Goal: Use online tool/utility

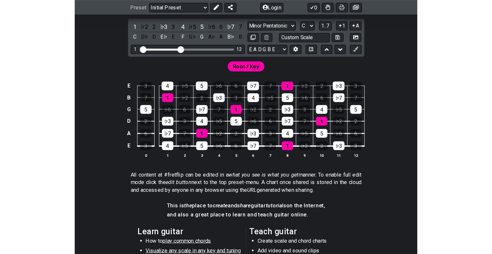
scroll to position [97, 0]
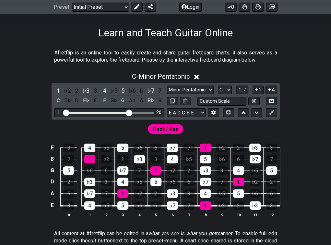
drag, startPoint x: 100, startPoint y: 113, endPoint x: 130, endPoint y: 115, distance: 29.6
click at [130, 112] on input "Visible fret range" at bounding box center [109, 112] width 92 height 0
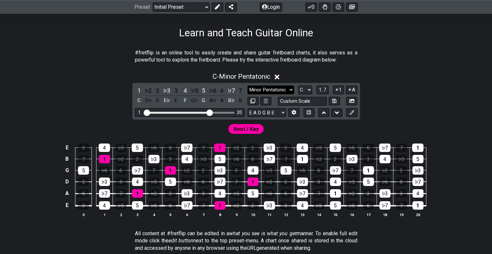
click at [290, 90] on select "Minor Pentatonic Click to edit Minor Pentatonic Major Pentatonic Minor Blues Ma…" at bounding box center [271, 89] width 47 height 9
select select "Minor / Aeolian"
click at [248, 85] on select "Minor Pentatonic Click to edit Minor Pentatonic Major Pentatonic Minor Blues Ma…" at bounding box center [271, 89] width 47 height 9
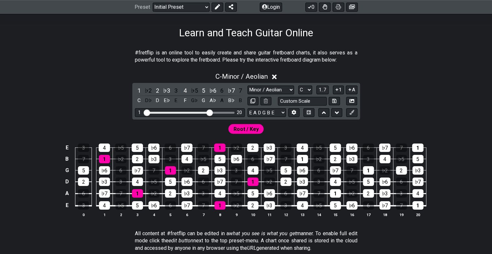
click at [252, 129] on span "Root / Key" at bounding box center [246, 128] width 25 height 9
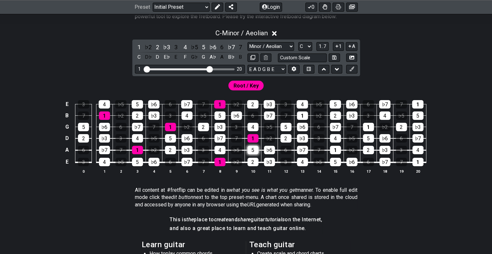
scroll to position [130, 0]
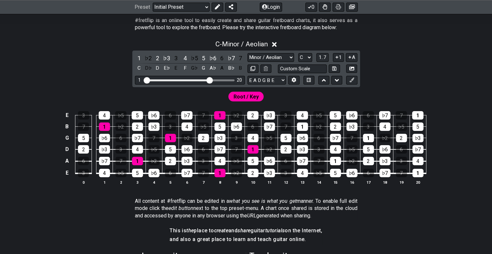
click at [241, 95] on span "Root / Key" at bounding box center [246, 96] width 25 height 9
click at [308, 57] on select "A♭ A A♯ B♭ B C C♯ D♭ D D♯ E♭ E F F♯ G♭ G G♯" at bounding box center [306, 57] width 14 height 9
click at [299, 53] on select "A♭ A A♯ B♭ B C C♯ D♭ D D♯ E♭ E F F♯ G♭ G G♯" at bounding box center [306, 57] width 14 height 9
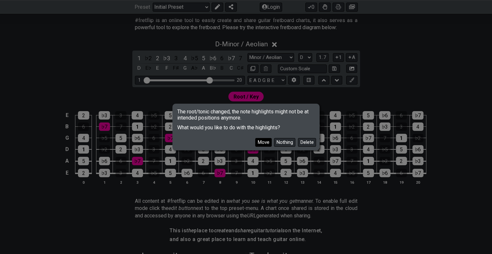
click at [263, 143] on button "Move" at bounding box center [263, 142] width 17 height 9
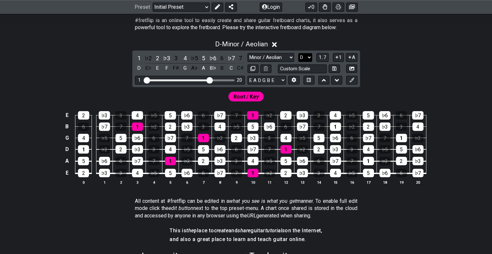
click at [308, 56] on select "A♭ A A♯ B♭ B C C♯ D♭ D D♯ E♭ E F F♯ G♭ G G♯" at bounding box center [306, 57] width 14 height 9
click at [305, 56] on select "A♭ A A♯ B♭ B C C♯ D♭ D D♯ E♭ E F F♯ G♭ G G♯" at bounding box center [306, 57] width 14 height 9
select select "A"
click at [299, 53] on select "A♭ A A♯ B♭ B C C♯ D♭ D D♯ E♭ E F F♯ G♭ G G♯" at bounding box center [306, 57] width 14 height 9
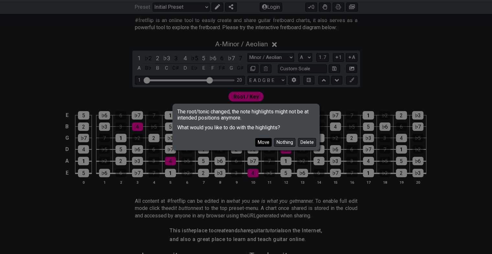
click at [265, 144] on button "Move" at bounding box center [263, 142] width 17 height 9
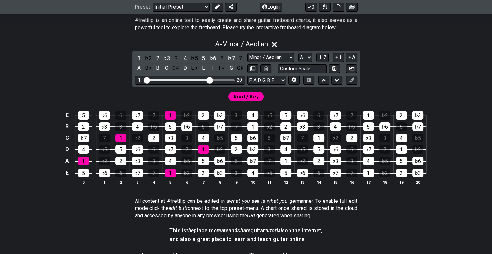
click at [249, 100] on span "Root / Key" at bounding box center [246, 96] width 25 height 9
click at [170, 117] on div "1" at bounding box center [170, 115] width 11 height 8
click at [169, 113] on div "1" at bounding box center [170, 115] width 11 height 8
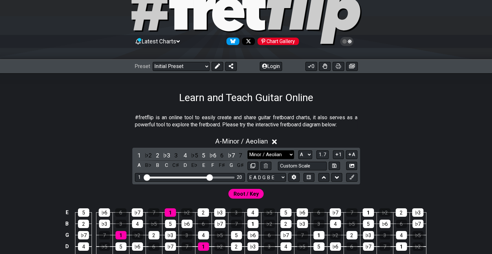
scroll to position [0, 0]
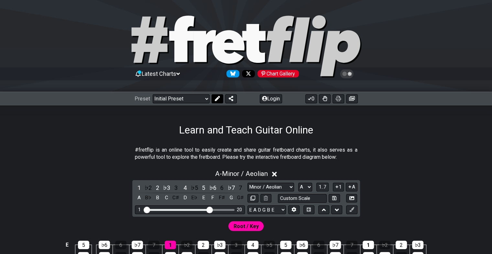
click at [217, 97] on icon at bounding box center [217, 98] width 5 height 5
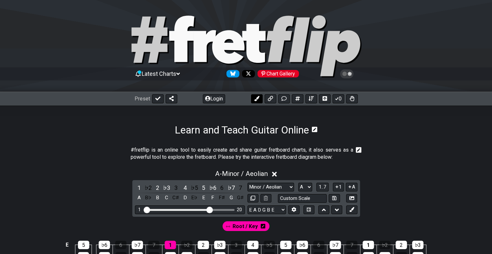
click at [254, 102] on button at bounding box center [257, 98] width 12 height 9
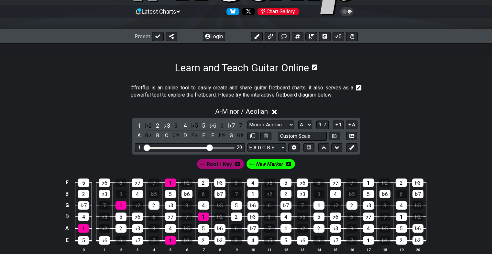
scroll to position [97, 0]
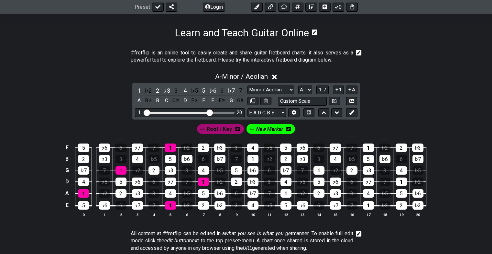
click at [238, 131] on icon at bounding box center [237, 128] width 5 height 9
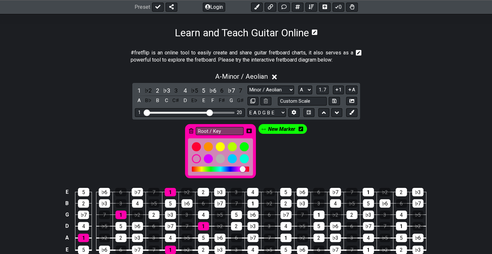
click at [190, 130] on icon at bounding box center [191, 130] width 5 height 5
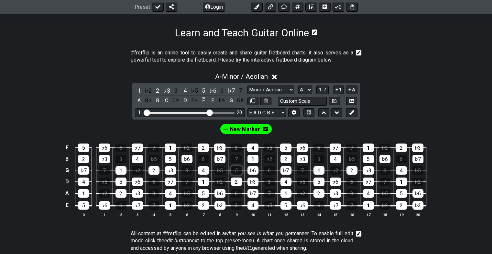
click at [239, 167] on div "5" at bounding box center [236, 170] width 11 height 8
click at [234, 174] on div "5" at bounding box center [236, 170] width 11 height 8
click at [243, 129] on span "New Marker" at bounding box center [245, 128] width 30 height 9
click at [236, 168] on div "5" at bounding box center [236, 170] width 11 height 8
drag, startPoint x: 253, startPoint y: 157, endPoint x: 238, endPoint y: 154, distance: 15.2
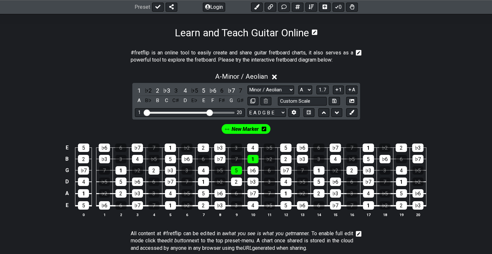
click at [253, 157] on div "1" at bounding box center [253, 159] width 11 height 8
click at [218, 146] on div "♭3" at bounding box center [219, 147] width 11 height 8
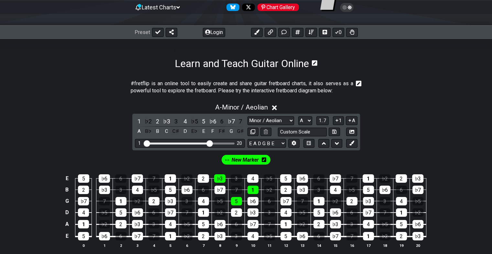
scroll to position [32, 0]
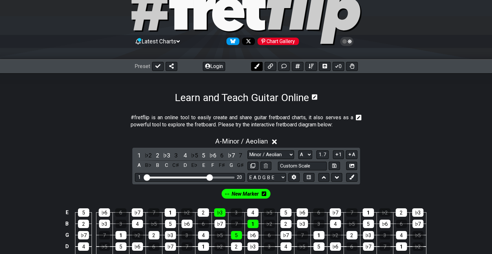
click at [256, 66] on icon at bounding box center [256, 65] width 5 height 5
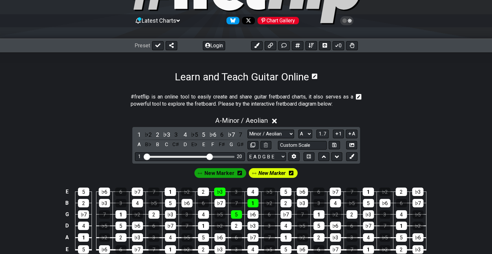
scroll to position [65, 0]
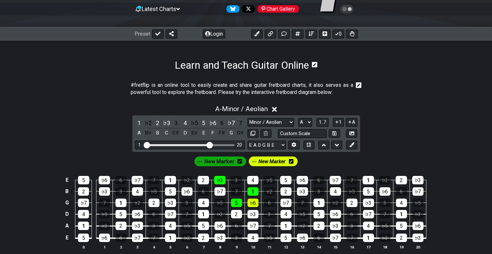
drag, startPoint x: 255, startPoint y: 205, endPoint x: 269, endPoint y: 196, distance: 17.2
click at [255, 205] on div "♭6" at bounding box center [253, 202] width 11 height 8
click at [286, 192] on div "2" at bounding box center [286, 191] width 11 height 8
click at [252, 179] on div "4" at bounding box center [252, 180] width 11 height 8
click at [277, 163] on span "New Marker" at bounding box center [272, 161] width 27 height 9
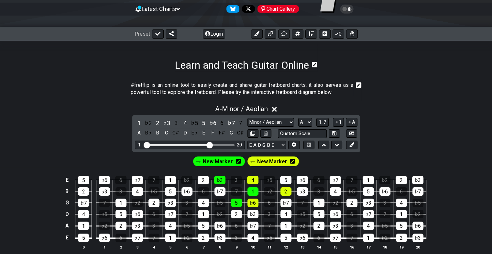
click at [266, 161] on span "New Marker" at bounding box center [272, 161] width 30 height 9
click at [267, 161] on span "New Marker" at bounding box center [272, 161] width 27 height 9
click at [290, 162] on icon at bounding box center [292, 161] width 5 height 5
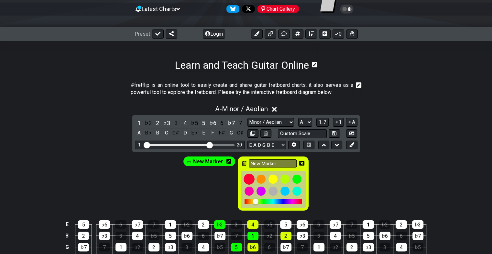
click at [247, 179] on div at bounding box center [249, 179] width 11 height 11
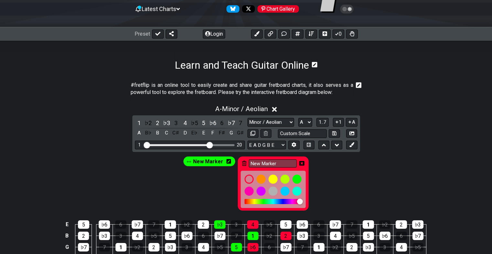
click at [330, 179] on div "New Marker New Marker" at bounding box center [246, 182] width 492 height 60
click at [300, 164] on icon at bounding box center [301, 163] width 5 height 5
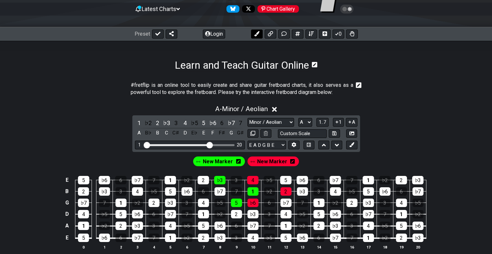
click at [255, 35] on icon at bounding box center [256, 33] width 5 height 5
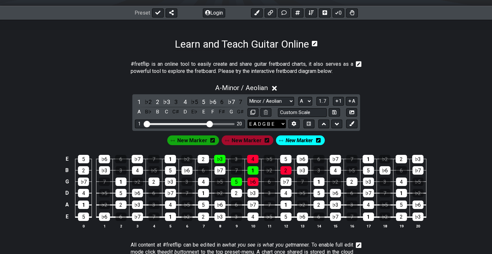
scroll to position [97, 0]
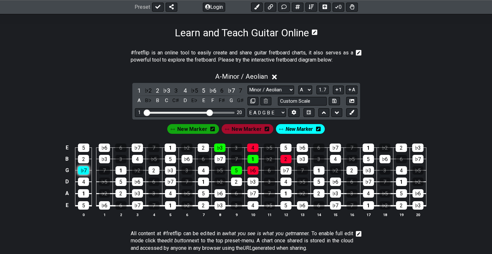
click at [85, 170] on div "♭7" at bounding box center [83, 170] width 11 height 8
click at [102, 155] on div "♭3" at bounding box center [104, 159] width 11 height 8
click at [83, 145] on div "5" at bounding box center [83, 147] width 11 height 8
click at [121, 170] on div "1" at bounding box center [121, 170] width 11 height 8
click at [123, 171] on div "1" at bounding box center [121, 170] width 11 height 8
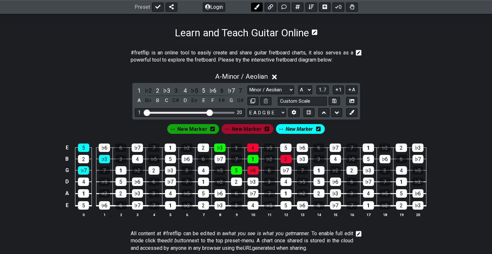
click at [255, 5] on icon at bounding box center [256, 7] width 5 height 5
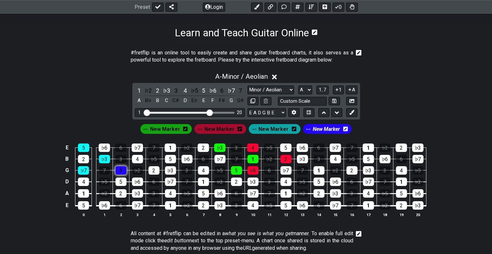
click at [120, 171] on div "1" at bounding box center [121, 170] width 11 height 8
click at [136, 157] on div "4" at bounding box center [137, 159] width 11 height 8
drag, startPoint x: 104, startPoint y: 145, endPoint x: 107, endPoint y: 143, distance: 3.3
click at [104, 144] on div "♭6" at bounding box center [104, 147] width 11 height 8
click at [256, 7] on icon at bounding box center [256, 7] width 5 height 5
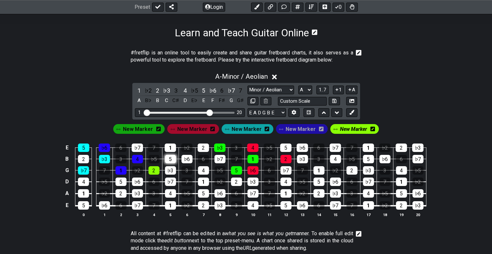
drag, startPoint x: 152, startPoint y: 170, endPoint x: 165, endPoint y: 162, distance: 15.4
click at [152, 170] on div "2" at bounding box center [154, 170] width 11 height 8
click at [168, 156] on div "5" at bounding box center [170, 159] width 11 height 8
click at [137, 145] on div "♭7" at bounding box center [137, 147] width 11 height 8
click at [137, 148] on div "♭7" at bounding box center [137, 147] width 11 height 8
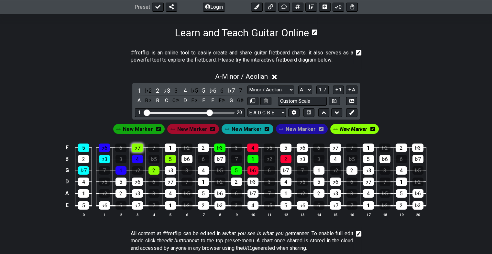
click at [139, 145] on div "♭7" at bounding box center [137, 147] width 11 height 8
click at [330, 128] on icon at bounding box center [373, 128] width 5 height 5
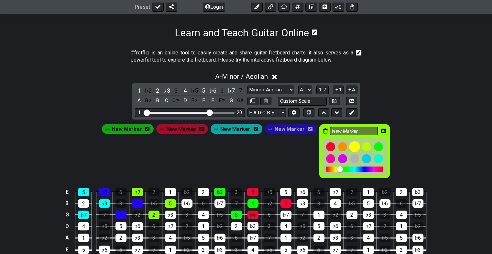
click at [330, 147] on div at bounding box center [354, 146] width 11 height 11
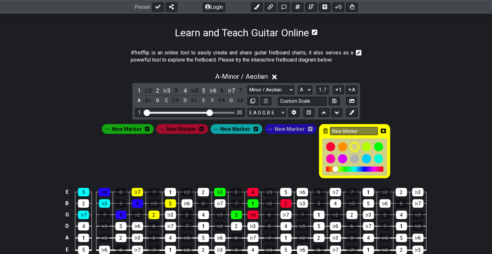
click at [330, 112] on div "A - Minor / Aeolian 1 ♭2 2 ♭3 3 4 ♭5 5 ♭6 6 ♭7 7 A B♭ B C C♯ D E♭ E F F♯ G G♯ M…" at bounding box center [246, 169] width 492 height 201
drag, startPoint x: 378, startPoint y: 132, endPoint x: 376, endPoint y: 128, distance: 4.4
click at [330, 131] on icon at bounding box center [383, 131] width 5 height 5
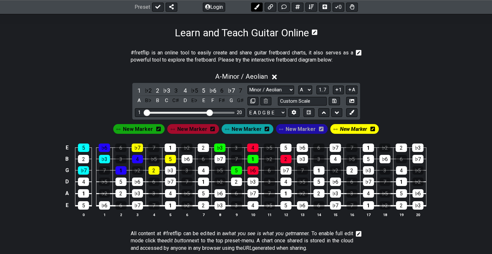
click at [256, 6] on icon at bounding box center [256, 7] width 5 height 5
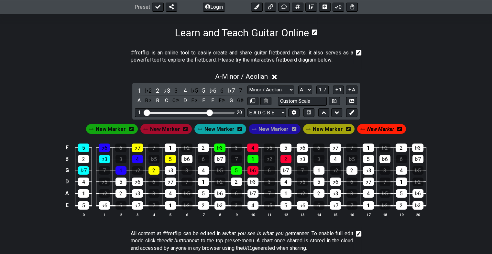
click at [330, 129] on span "New Marker" at bounding box center [380, 128] width 27 height 9
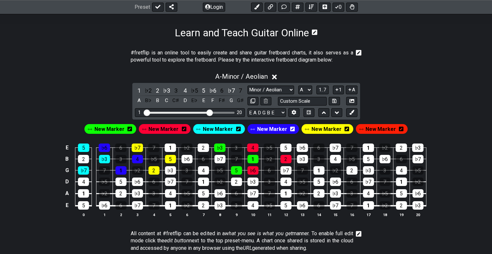
click at [330, 129] on icon at bounding box center [401, 129] width 5 height 5
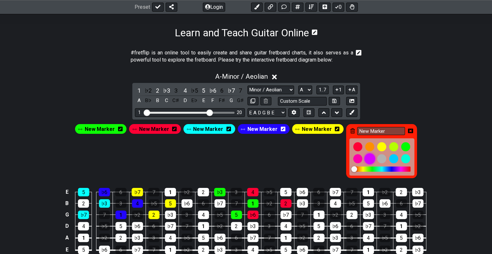
click at [330, 160] on div at bounding box center [370, 158] width 11 height 11
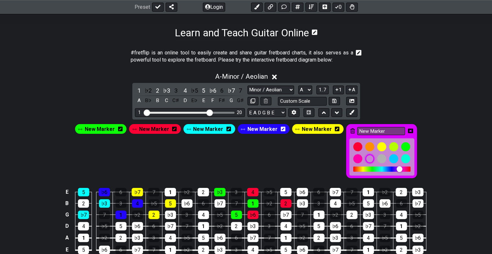
click at [289, 160] on div "New Marker New Marker New Marker New Marker New Marker New Marker" at bounding box center [246, 151] width 345 height 57
click at [330, 130] on icon at bounding box center [410, 131] width 5 height 5
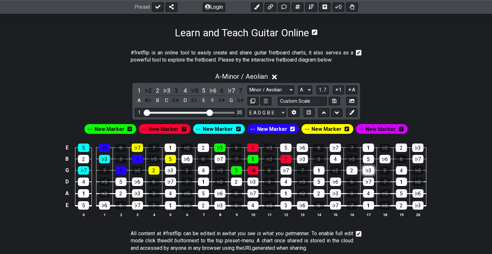
click at [330, 169] on div "♭3" at bounding box center [368, 170] width 11 height 8
click at [330, 132] on span "New Marker" at bounding box center [381, 128] width 30 height 9
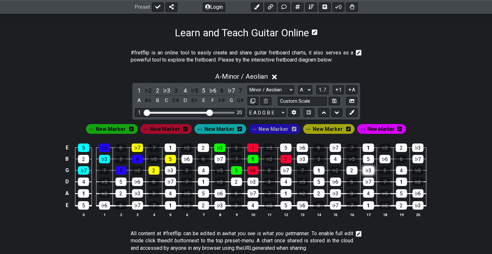
click at [330, 169] on div "♭3" at bounding box center [368, 170] width 11 height 8
drag, startPoint x: 382, startPoint y: 158, endPoint x: 370, endPoint y: 153, distance: 12.9
click at [330, 159] on div "♭6" at bounding box center [385, 159] width 11 height 8
click at [330, 145] on div "1" at bounding box center [368, 147] width 11 height 8
click at [257, 6] on icon at bounding box center [256, 7] width 5 height 5
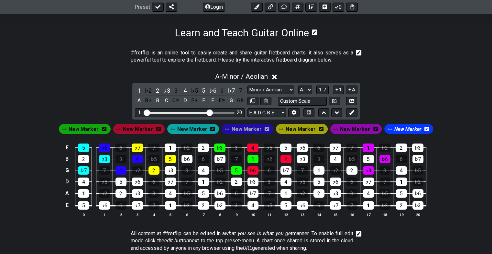
click at [330, 129] on span "New Marker" at bounding box center [408, 128] width 27 height 9
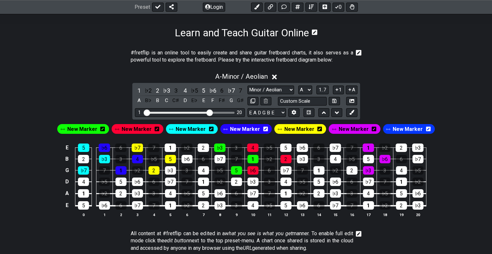
click at [330, 130] on span "New Marker" at bounding box center [408, 128] width 30 height 9
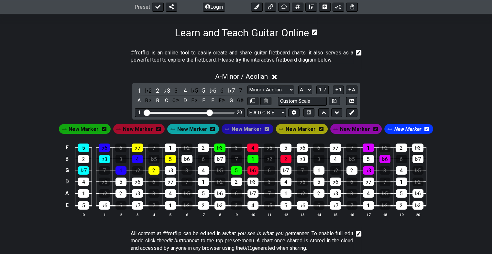
drag, startPoint x: 410, startPoint y: 130, endPoint x: 421, endPoint y: 130, distance: 11.0
click at [330, 130] on div "New Marker New Marker New Marker New Marker New Marker New Marker New Marker" at bounding box center [246, 129] width 377 height 12
click at [330, 130] on icon at bounding box center [427, 129] width 5 height 5
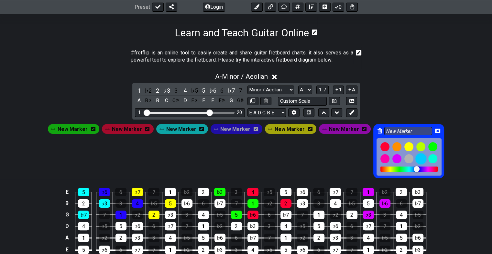
click at [330, 159] on div at bounding box center [421, 158] width 11 height 11
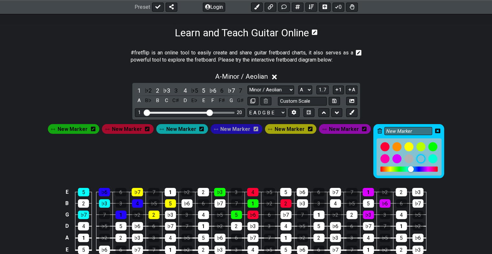
click at [330, 129] on icon at bounding box center [437, 131] width 5 height 5
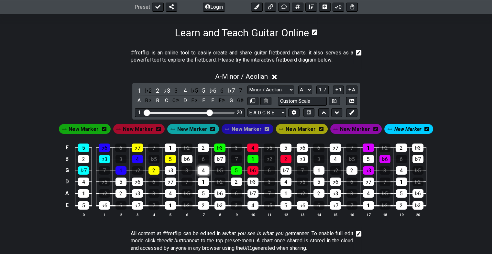
click at [202, 169] on div "4" at bounding box center [203, 170] width 11 height 8
click at [205, 144] on div "2" at bounding box center [203, 147] width 11 height 8
click at [220, 159] on div "♭7" at bounding box center [220, 159] width 11 height 8
click at [330, 129] on span "New Marker" at bounding box center [355, 128] width 30 height 9
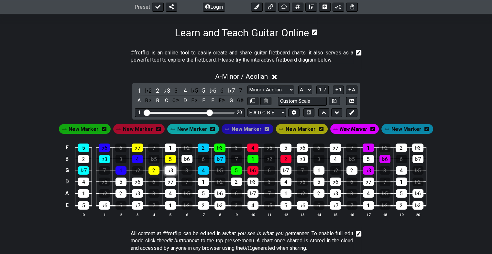
click at [171, 174] on div "♭3" at bounding box center [170, 170] width 11 height 8
click at [188, 156] on div "♭6" at bounding box center [187, 159] width 11 height 8
drag, startPoint x: 170, startPoint y: 148, endPoint x: 181, endPoint y: 144, distance: 11.8
click at [170, 148] on div "1" at bounding box center [170, 147] width 11 height 8
click at [185, 130] on span "New Marker" at bounding box center [192, 128] width 30 height 9
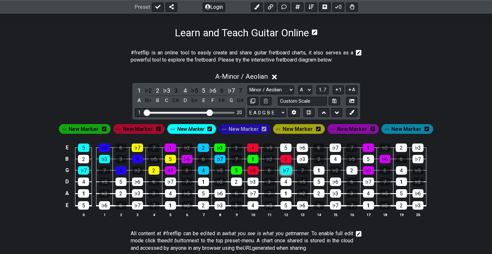
click at [285, 167] on div "♭7" at bounding box center [286, 170] width 11 height 8
click at [299, 158] on div "♭3" at bounding box center [302, 159] width 11 height 8
click at [284, 145] on div "5" at bounding box center [285, 147] width 11 height 8
click at [246, 127] on span "New Marker" at bounding box center [244, 128] width 30 height 9
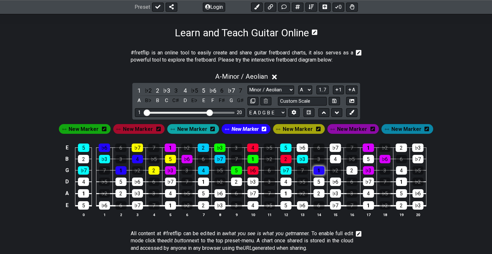
click at [318, 167] on div "1" at bounding box center [319, 170] width 11 height 8
click at [330, 157] on div "4" at bounding box center [335, 159] width 11 height 8
click at [303, 146] on div "♭6" at bounding box center [302, 147] width 11 height 8
click at [283, 128] on span "New Marker" at bounding box center [298, 128] width 30 height 9
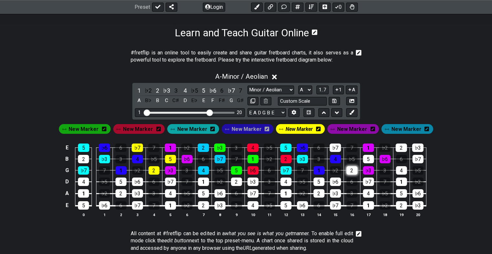
click at [330, 169] on div "2" at bounding box center [352, 170] width 11 height 8
drag, startPoint x: 368, startPoint y: 161, endPoint x: 344, endPoint y: 154, distance: 25.4
click at [330, 161] on div "5" at bounding box center [368, 159] width 11 height 8
click at [330, 144] on div "♭7" at bounding box center [335, 147] width 11 height 8
click at [188, 126] on span "New Marker" at bounding box center [192, 128] width 30 height 9
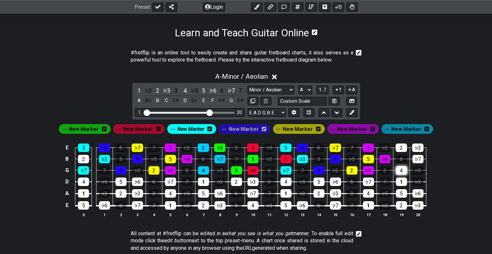
click at [330, 171] on div "4" at bounding box center [401, 170] width 11 height 8
click at [330, 127] on span "New Marker" at bounding box center [407, 128] width 30 height 9
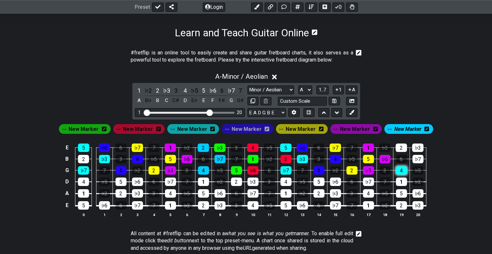
click at [330, 170] on div "4" at bounding box center [401, 170] width 11 height 8
drag, startPoint x: 416, startPoint y: 159, endPoint x: 402, endPoint y: 152, distance: 14.9
click at [330, 159] on div "♭7" at bounding box center [418, 159] width 11 height 8
click at [330, 149] on div "2" at bounding box center [401, 147] width 11 height 8
click at [330, 132] on div "New Marker New Marker New Marker New Marker New Marker New Marker New Marker" at bounding box center [246, 127] width 492 height 16
